Goal: Find specific page/section: Find specific page/section

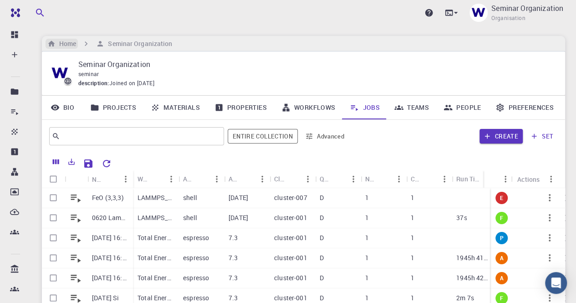
click at [62, 41] on h6 "Home" at bounding box center [66, 44] width 20 height 10
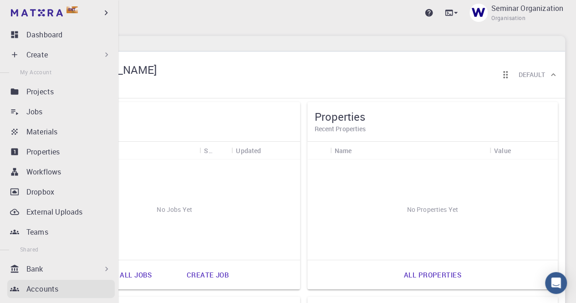
click at [31, 287] on p "Accounts" at bounding box center [42, 288] width 32 height 11
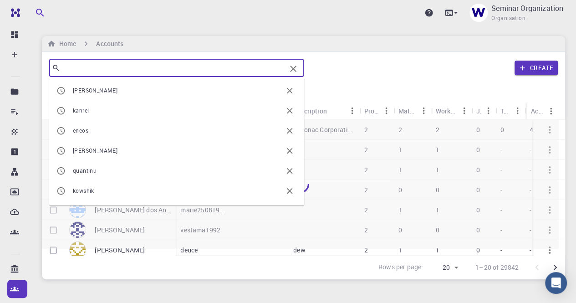
click at [152, 71] on input "text" at bounding box center [173, 67] width 226 height 13
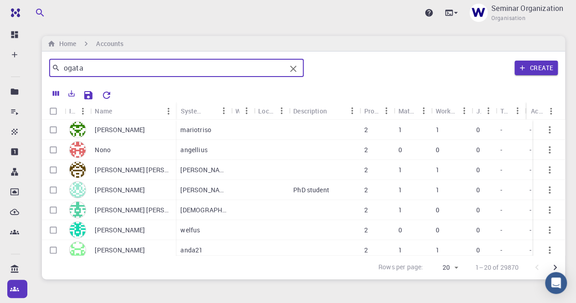
type input "ogata"
